Goal: Information Seeking & Learning: Find specific page/section

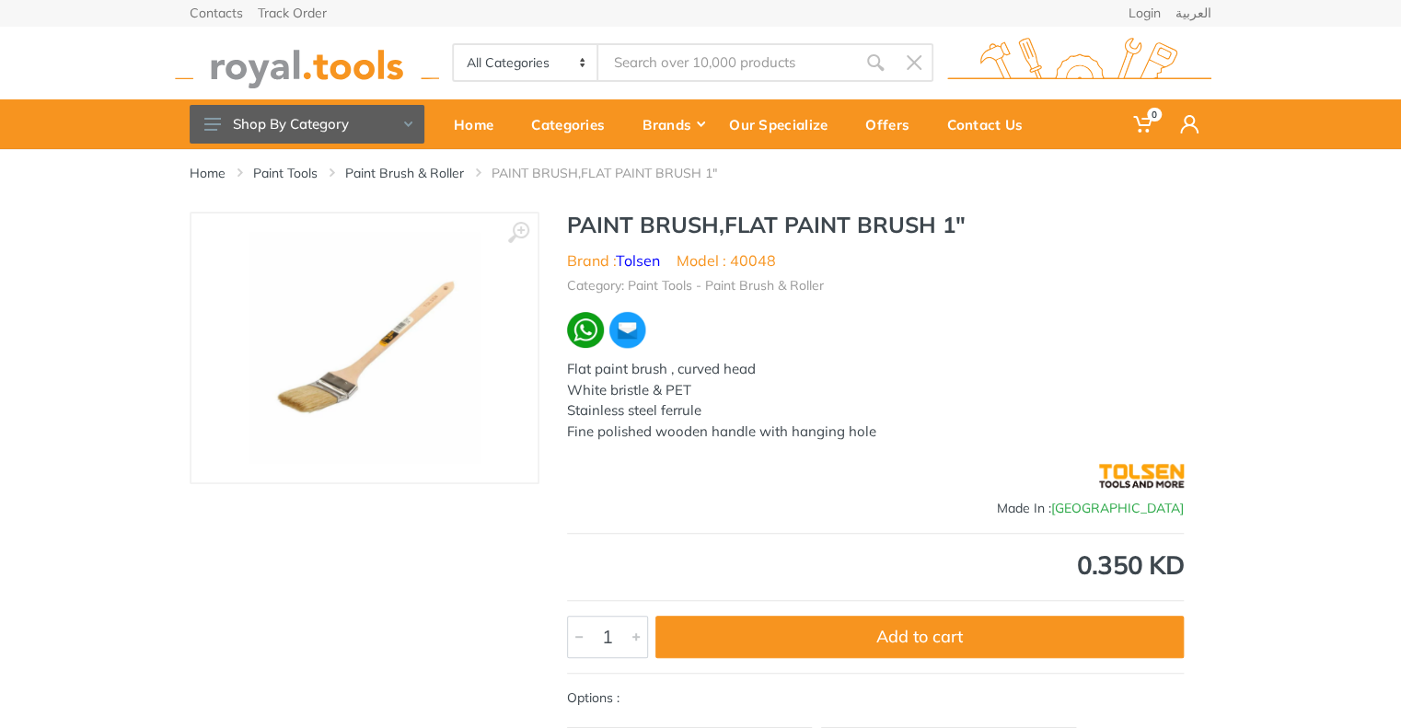
click at [638, 62] on input "Site search" at bounding box center [727, 62] width 258 height 39
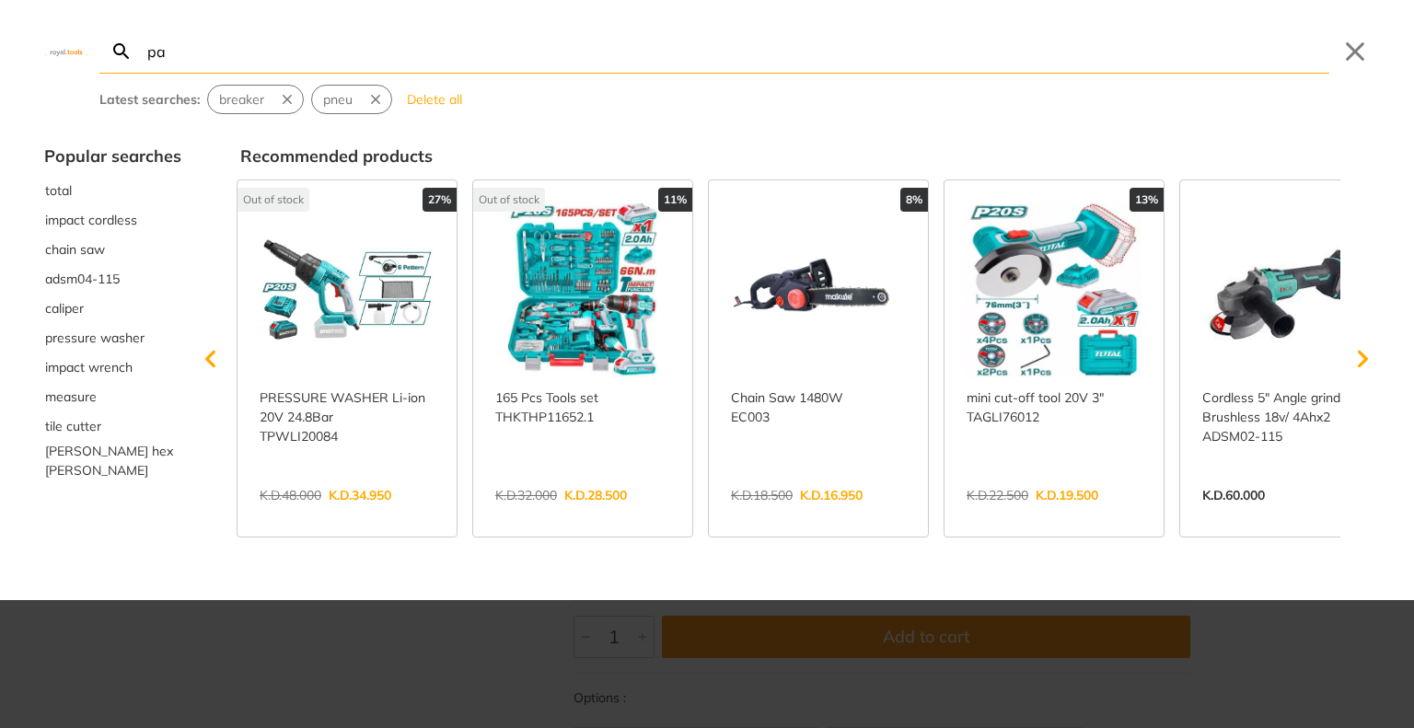
type input "pa"
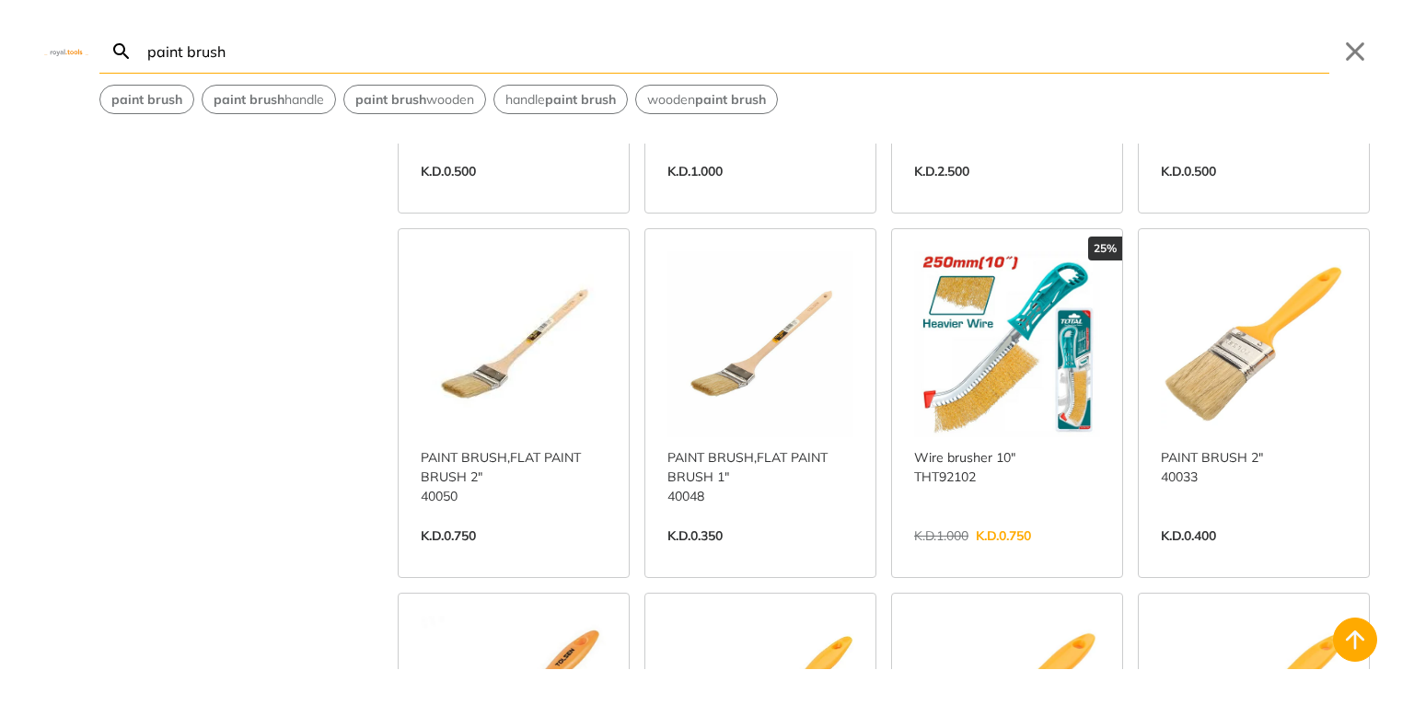
scroll to position [842, 0]
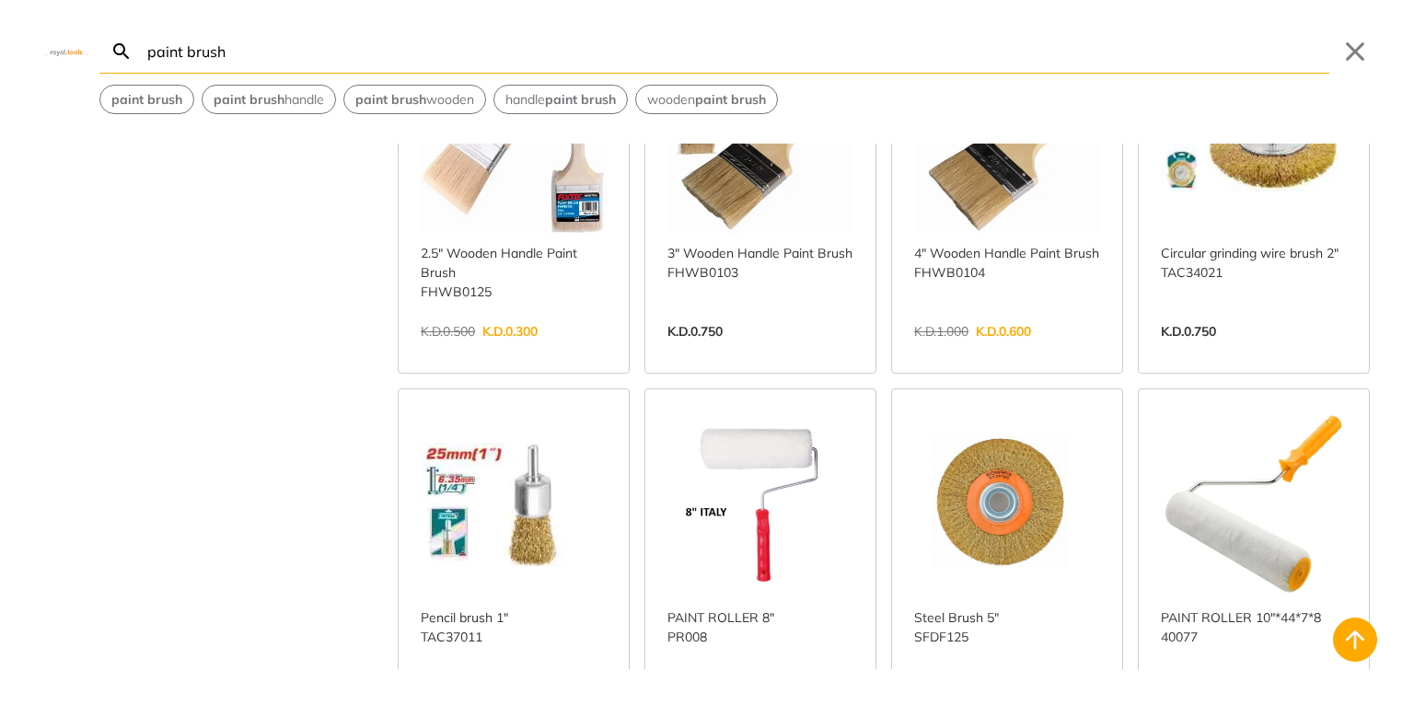
scroll to position [4444, 0]
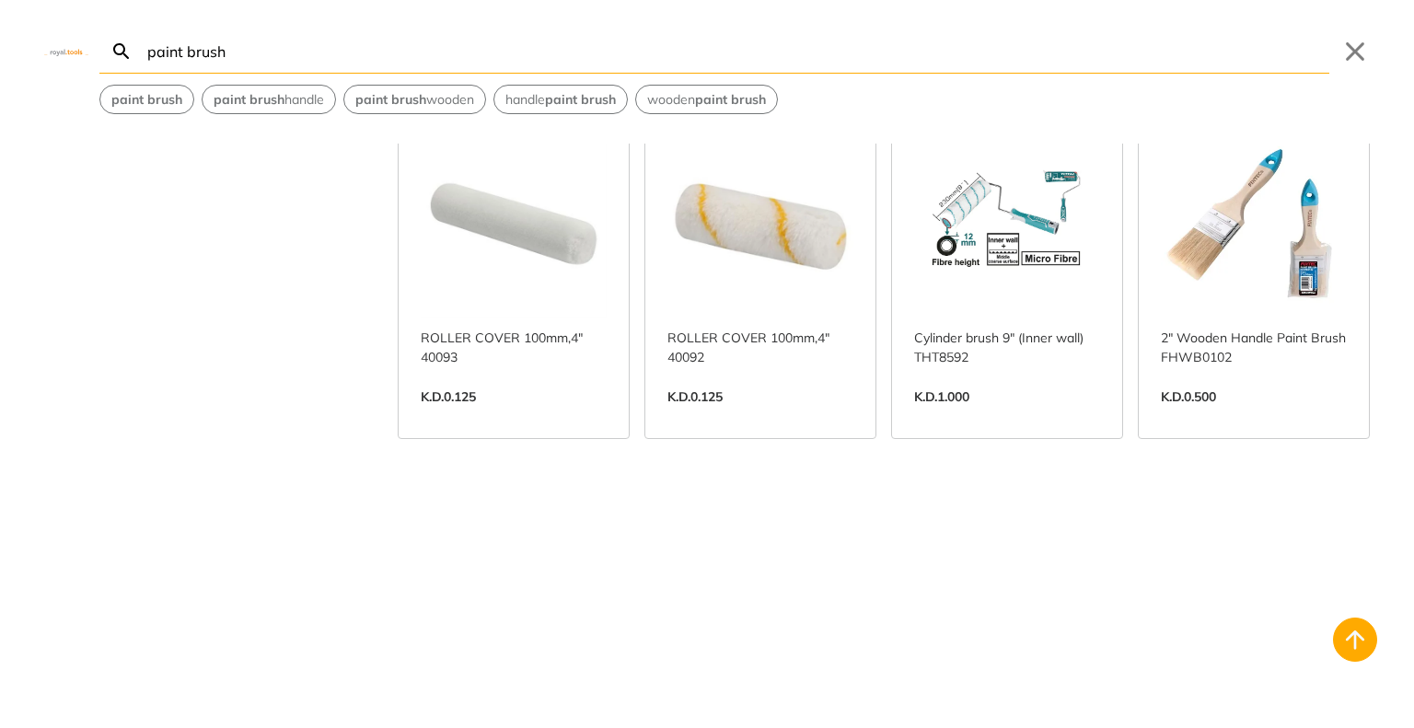
scroll to position [6876, 0]
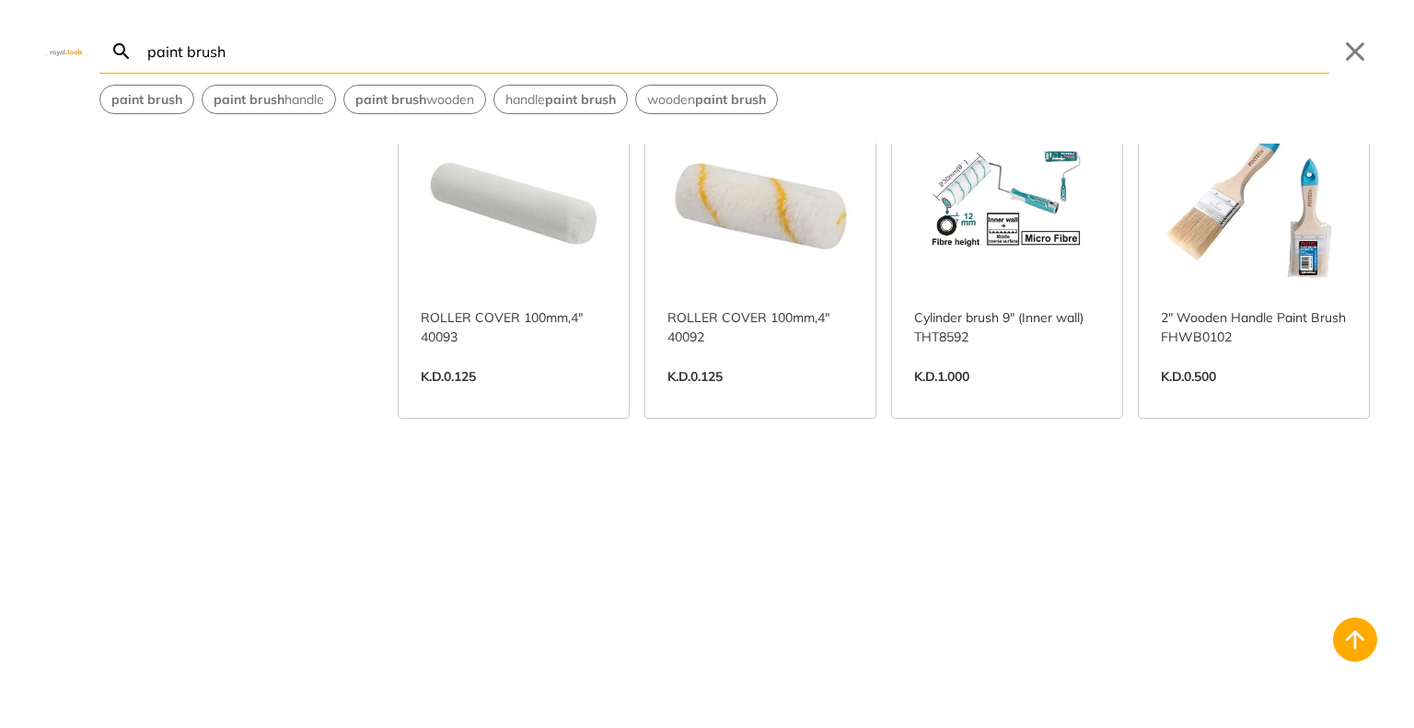
type input "paint brush"
